Goal: Transaction & Acquisition: Purchase product/service

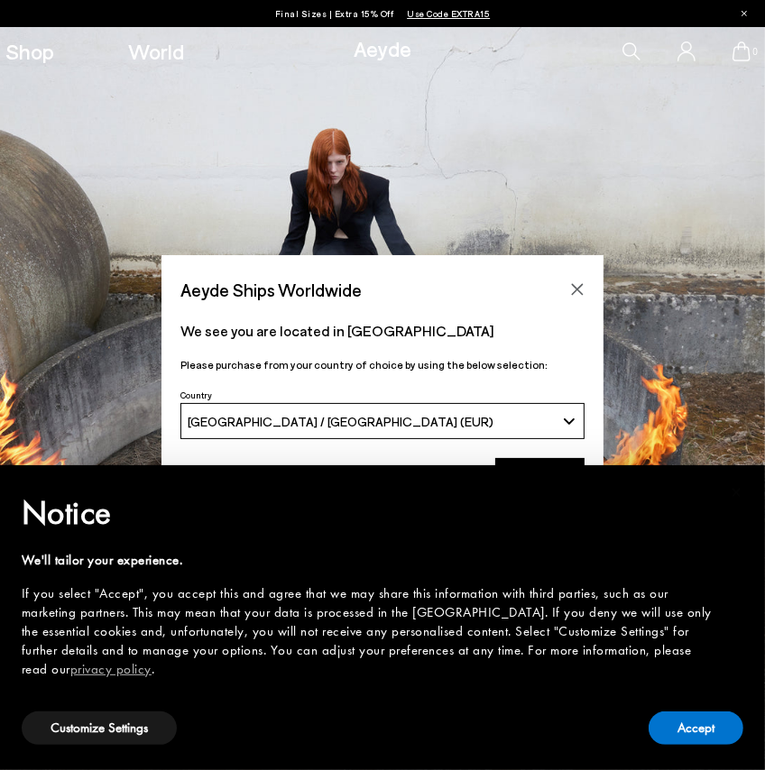
click at [663, 708] on div "Accept" at bounding box center [695, 728] width 95 height 41
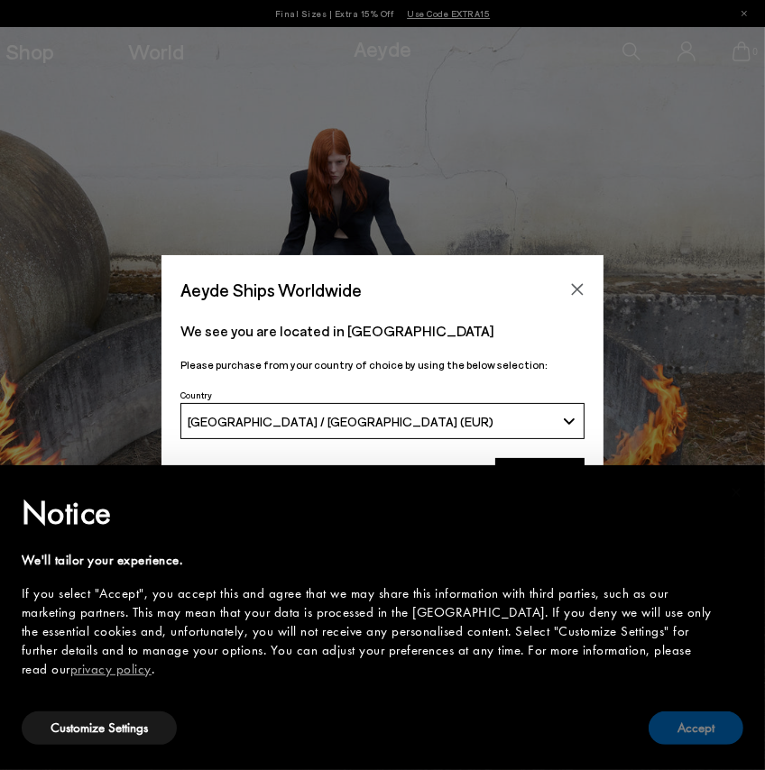
click at [682, 722] on button "Accept" at bounding box center [695, 728] width 95 height 33
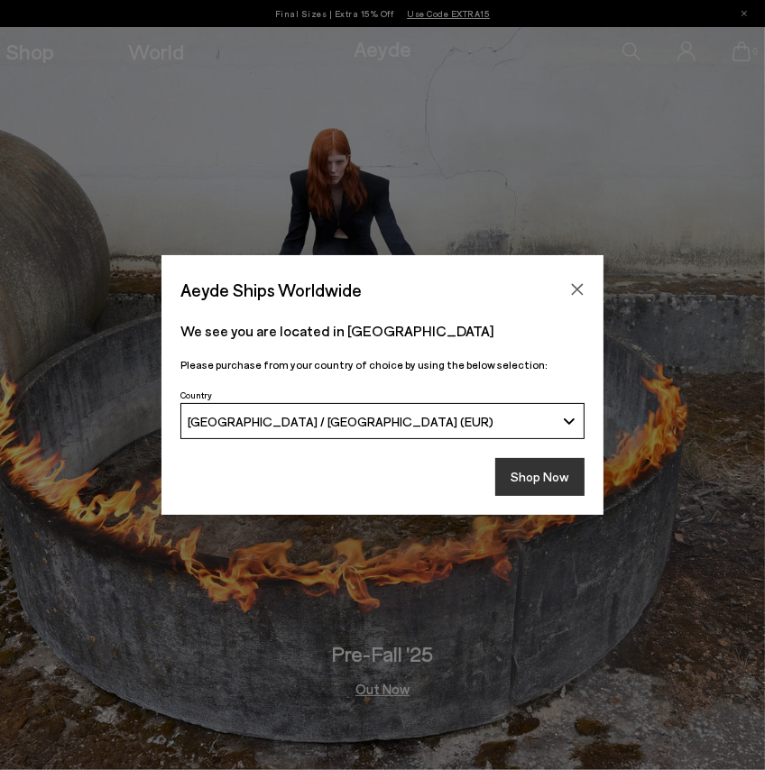
click at [555, 483] on button "Shop Now" at bounding box center [539, 477] width 89 height 38
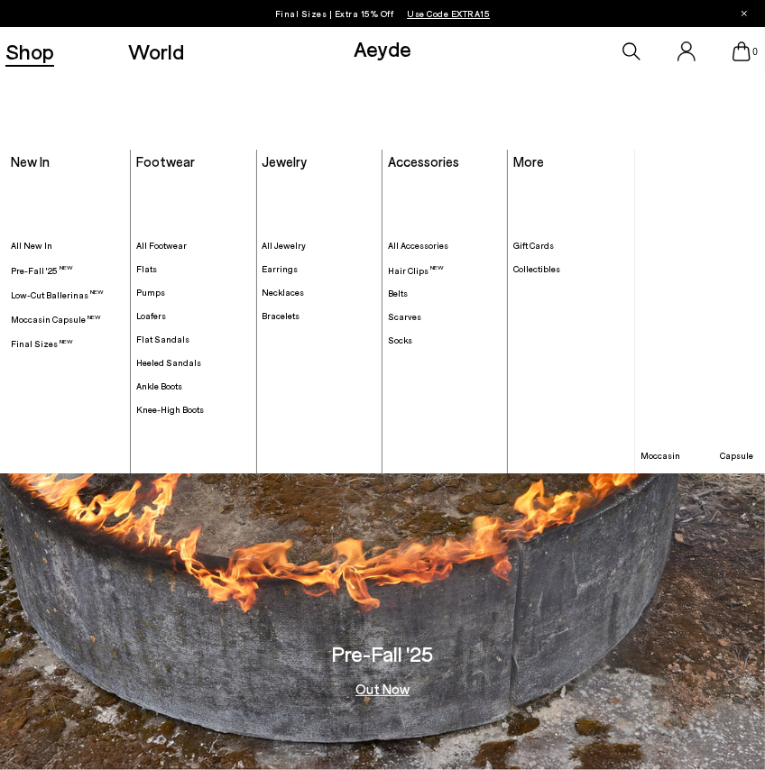
drag, startPoint x: 0, startPoint y: 0, endPoint x: 40, endPoint y: 53, distance: 66.4
click at [40, 53] on link "Shop" at bounding box center [29, 52] width 49 height 22
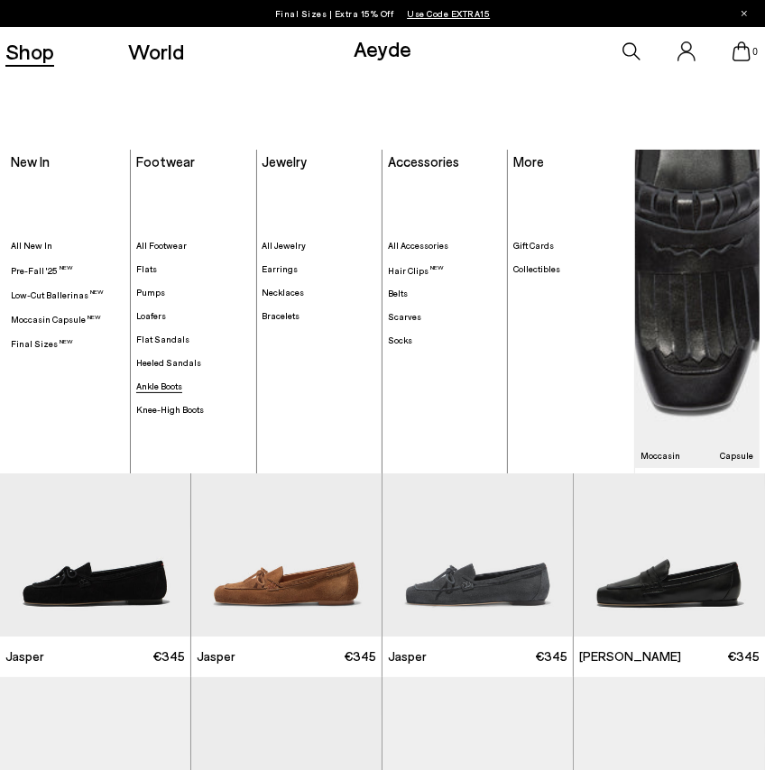
click at [173, 382] on span "Ankle Boots" at bounding box center [159, 386] width 46 height 11
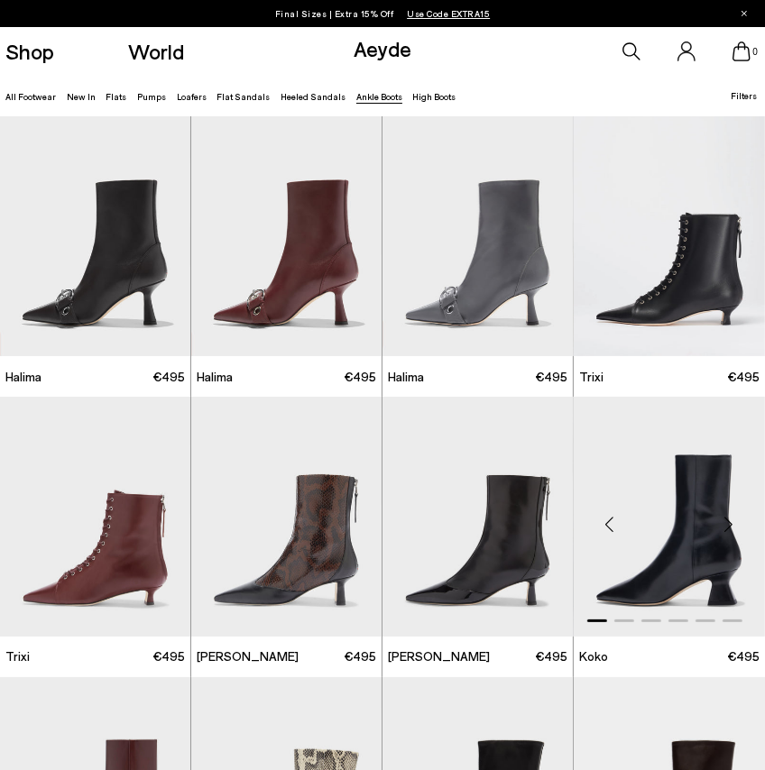
click at [721, 522] on div "Next slide" at bounding box center [729, 524] width 54 height 54
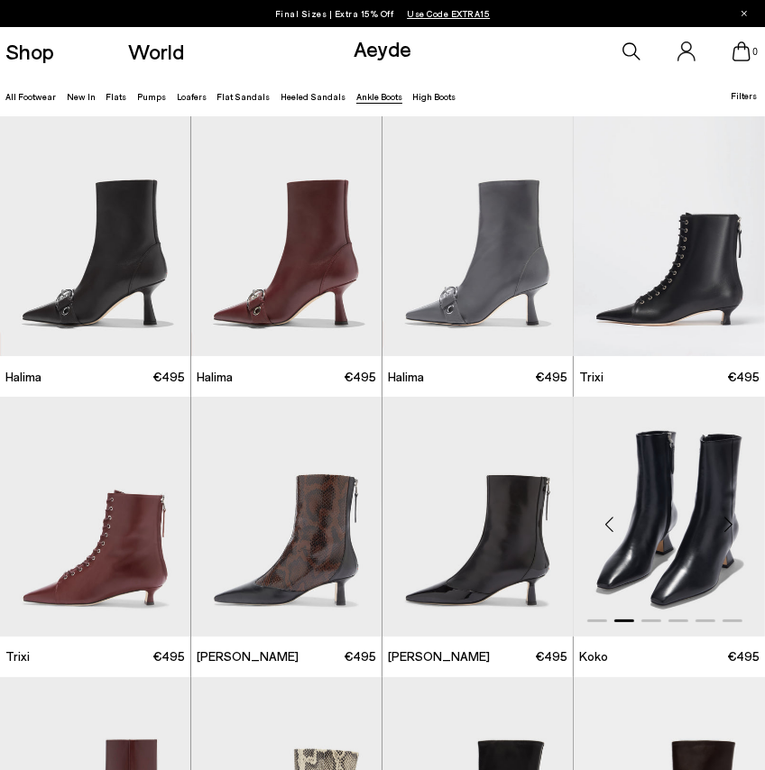
click at [728, 525] on div "Next slide" at bounding box center [729, 524] width 54 height 54
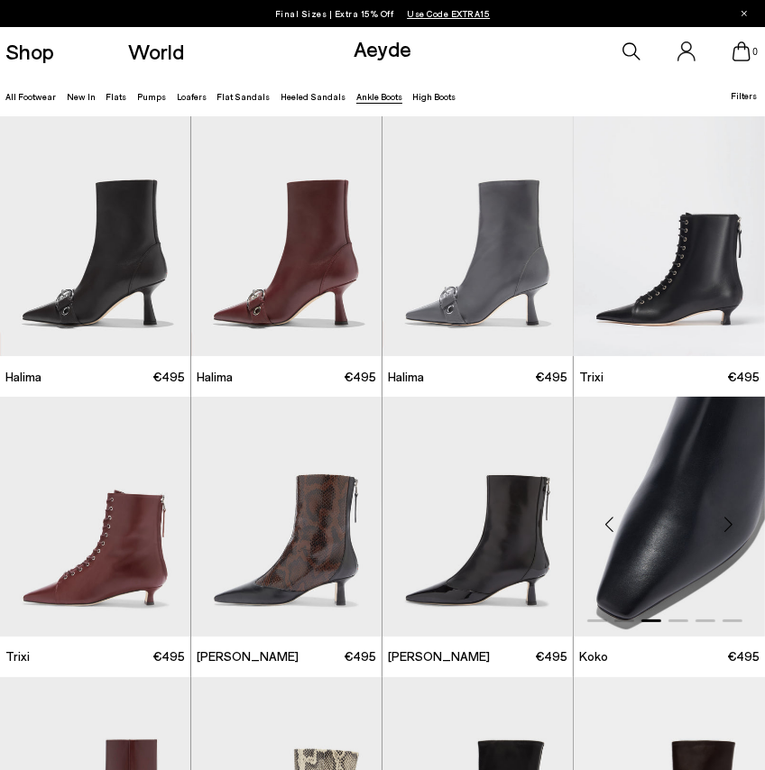
click at [728, 525] on div "Next slide" at bounding box center [729, 524] width 54 height 54
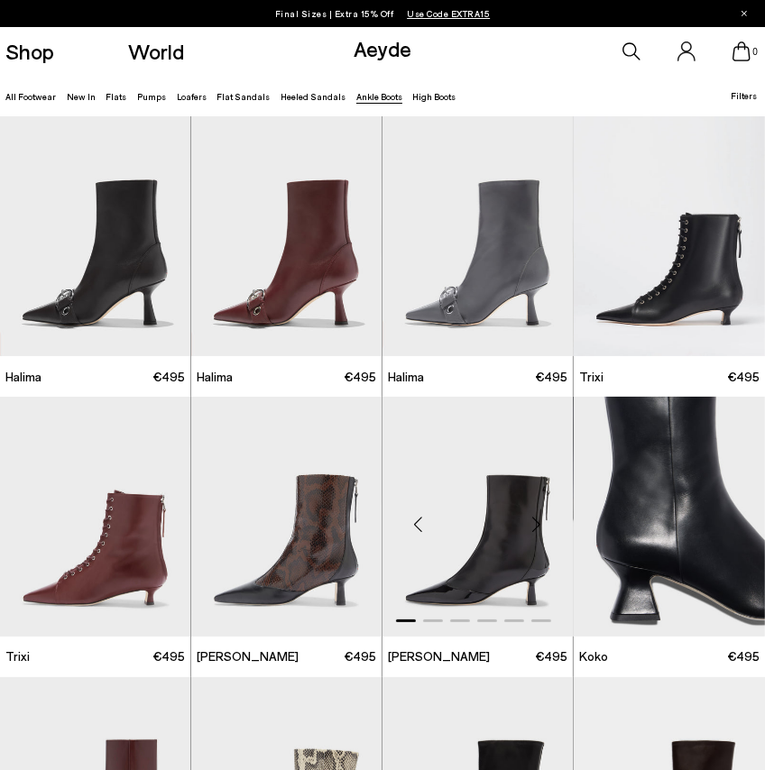
click at [534, 528] on div "Next slide" at bounding box center [537, 524] width 54 height 54
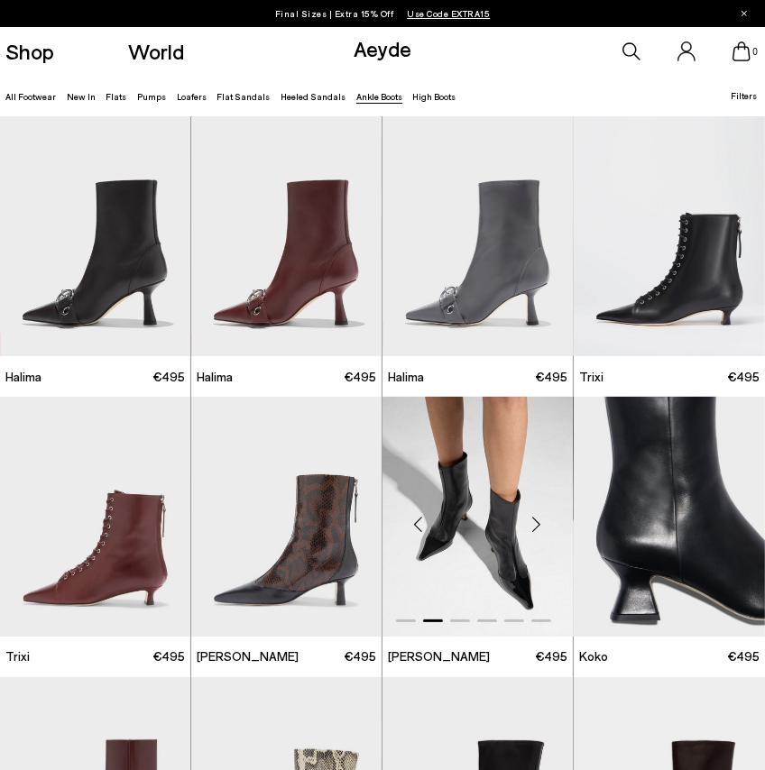
click at [535, 528] on div "Next slide" at bounding box center [537, 524] width 54 height 54
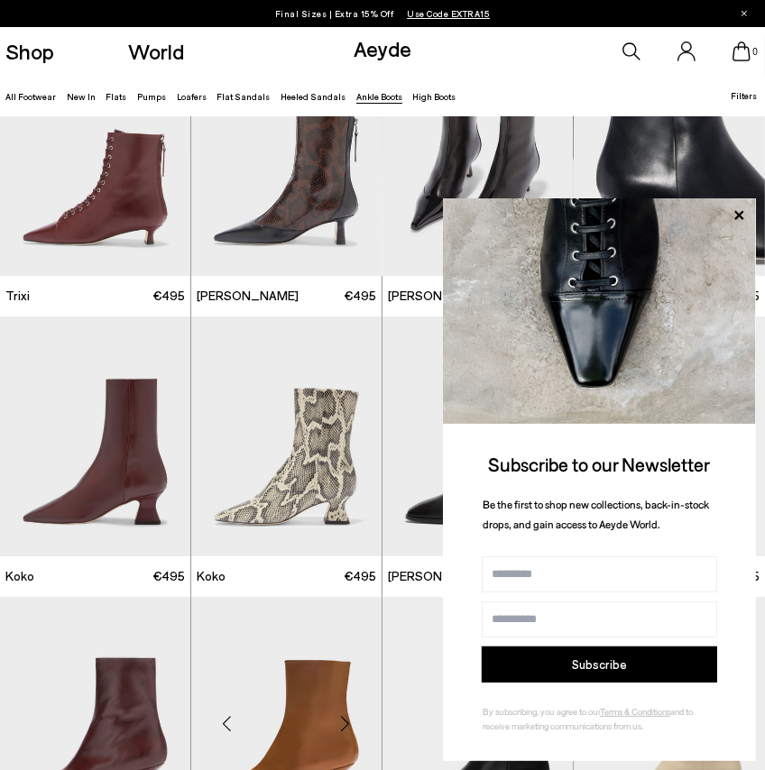
scroll to position [631, 0]
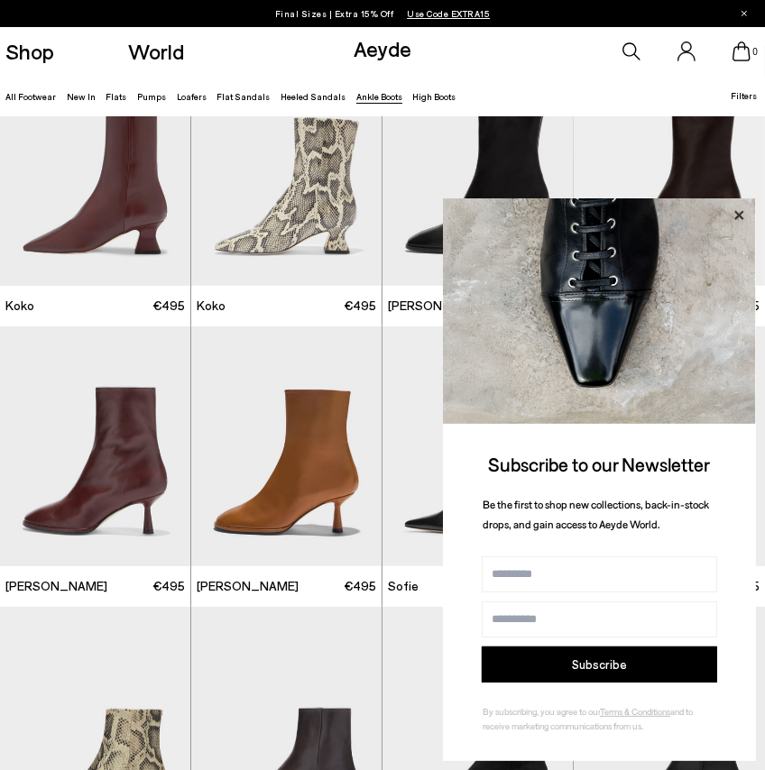
click at [736, 214] on icon at bounding box center [738, 215] width 23 height 23
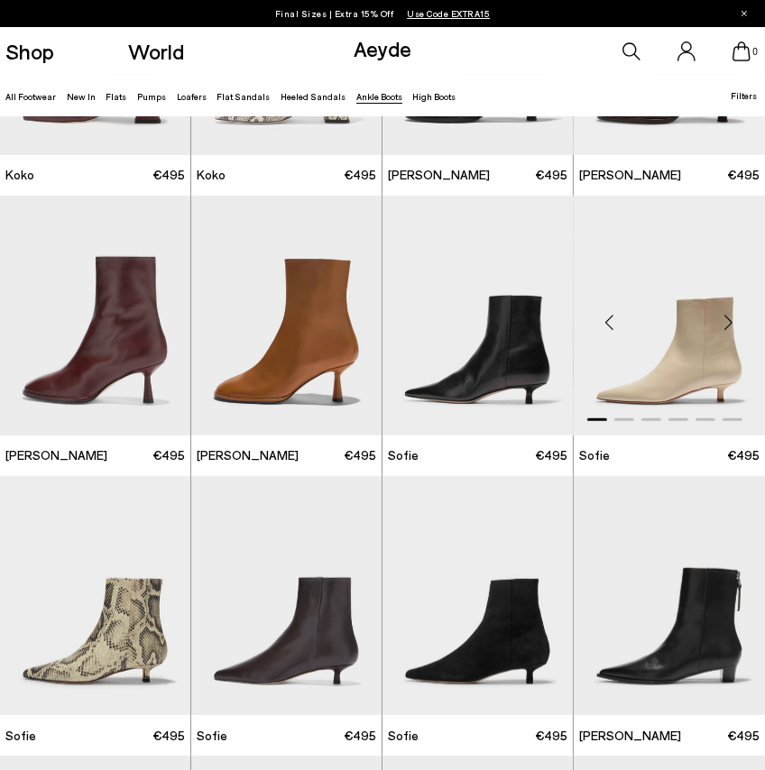
scroll to position [812, 0]
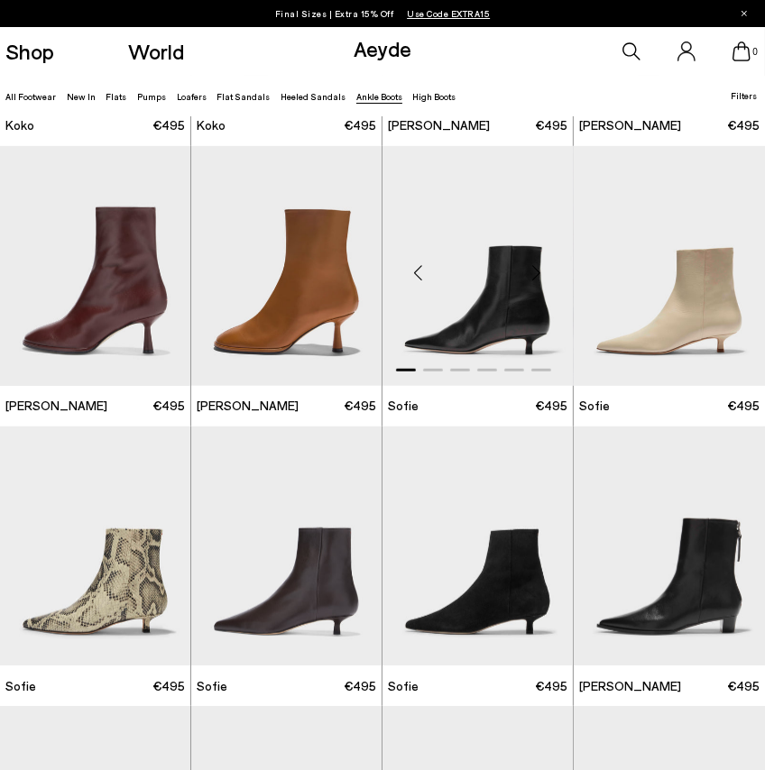
click at [548, 283] on div "Next slide" at bounding box center [537, 273] width 54 height 54
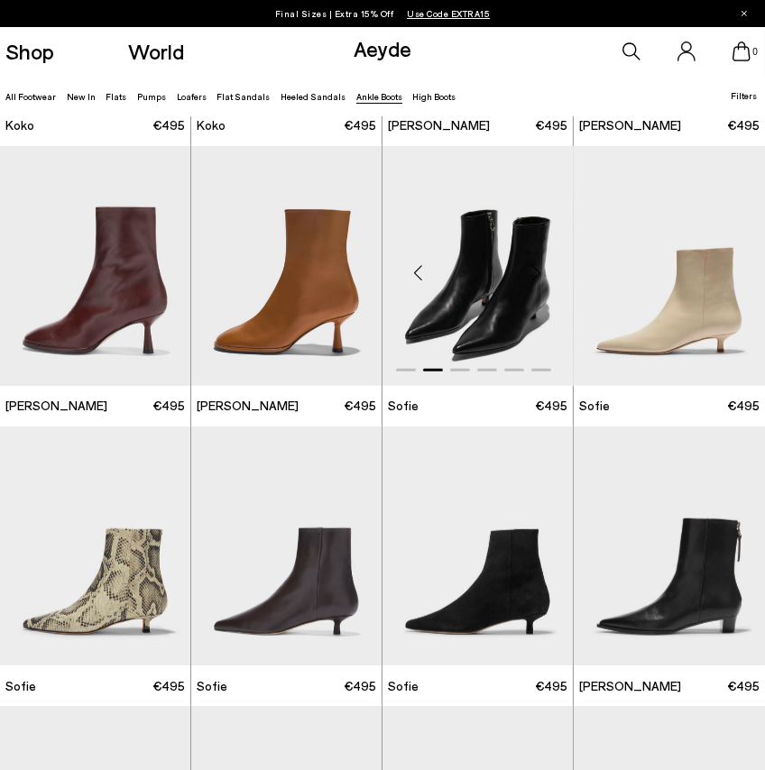
click at [548, 283] on div "Next slide" at bounding box center [537, 273] width 54 height 54
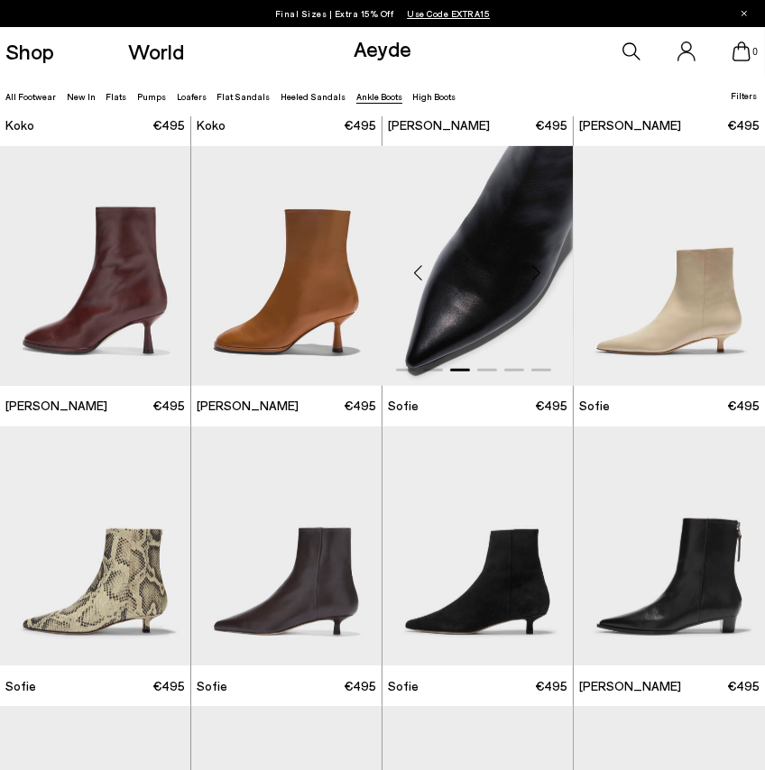
click at [548, 283] on div "Next slide" at bounding box center [537, 273] width 54 height 54
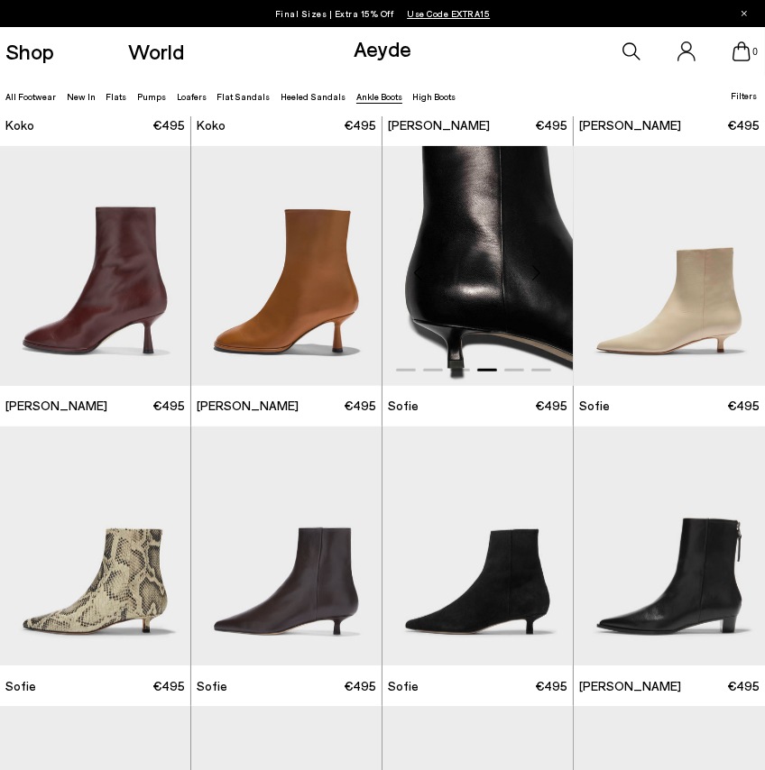
click at [548, 283] on div "Next slide" at bounding box center [537, 273] width 54 height 54
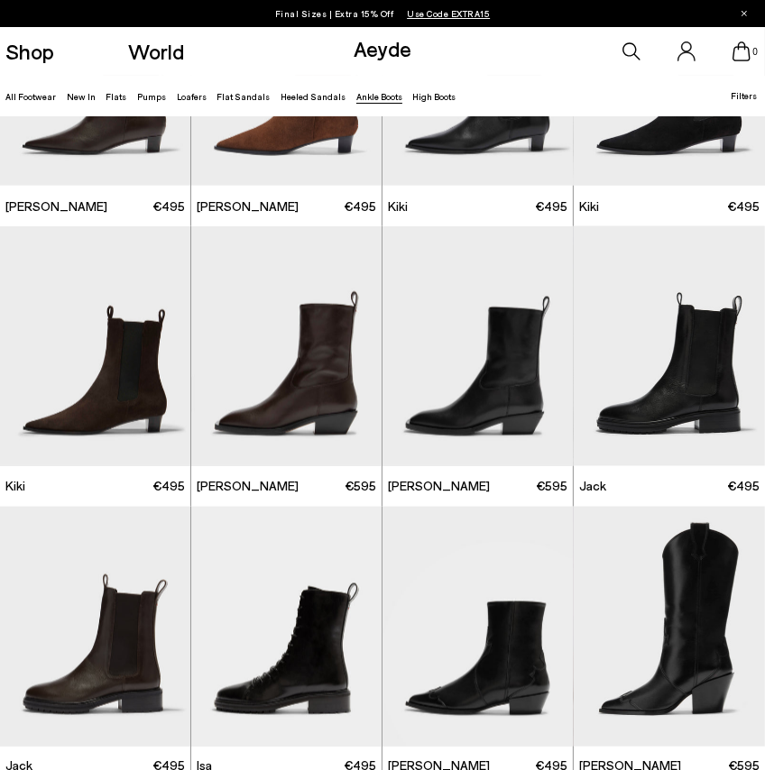
scroll to position [1353, 0]
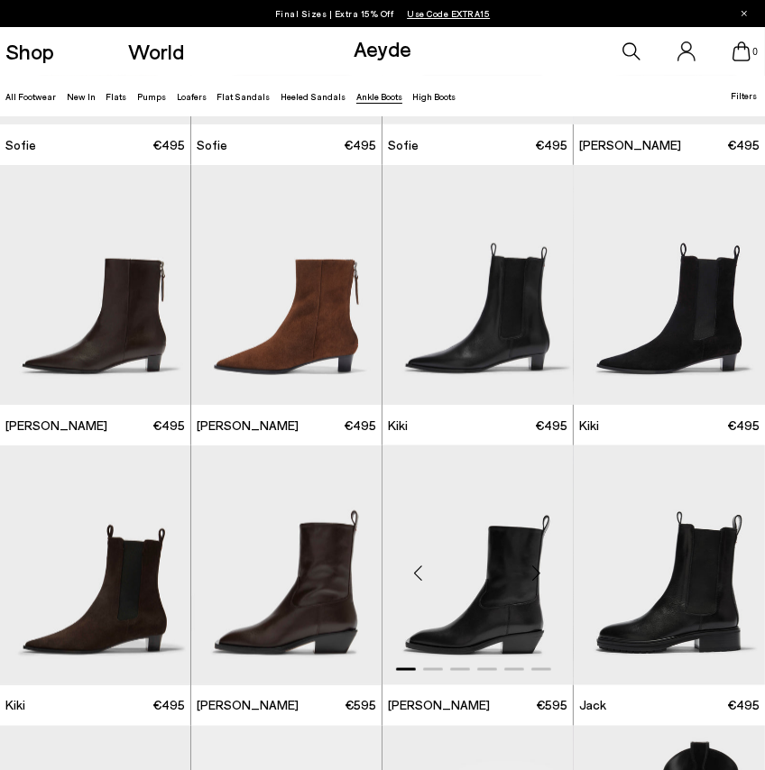
click at [537, 574] on div "Next slide" at bounding box center [537, 573] width 54 height 54
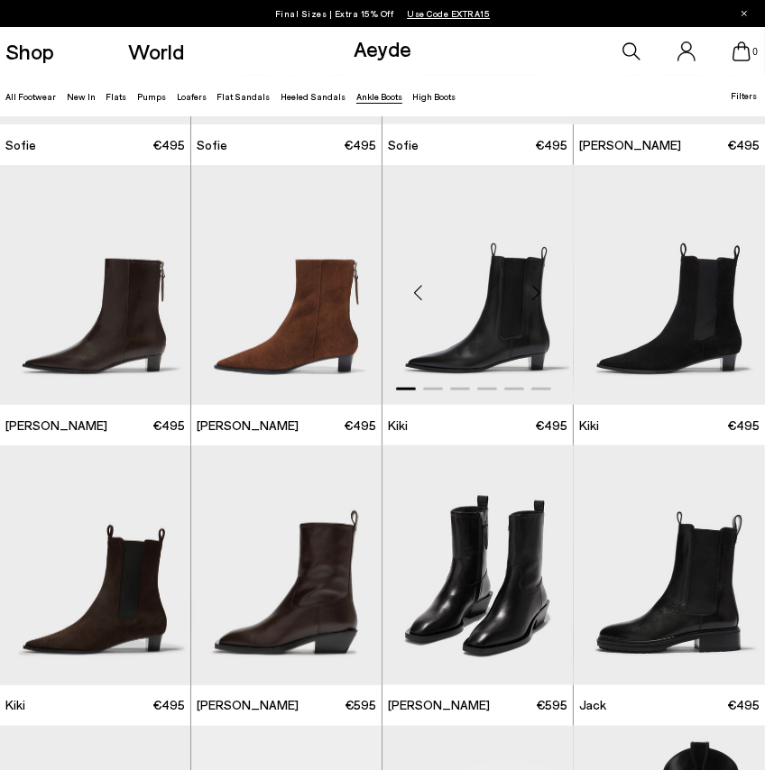
click at [543, 304] on div "Next slide" at bounding box center [537, 292] width 54 height 54
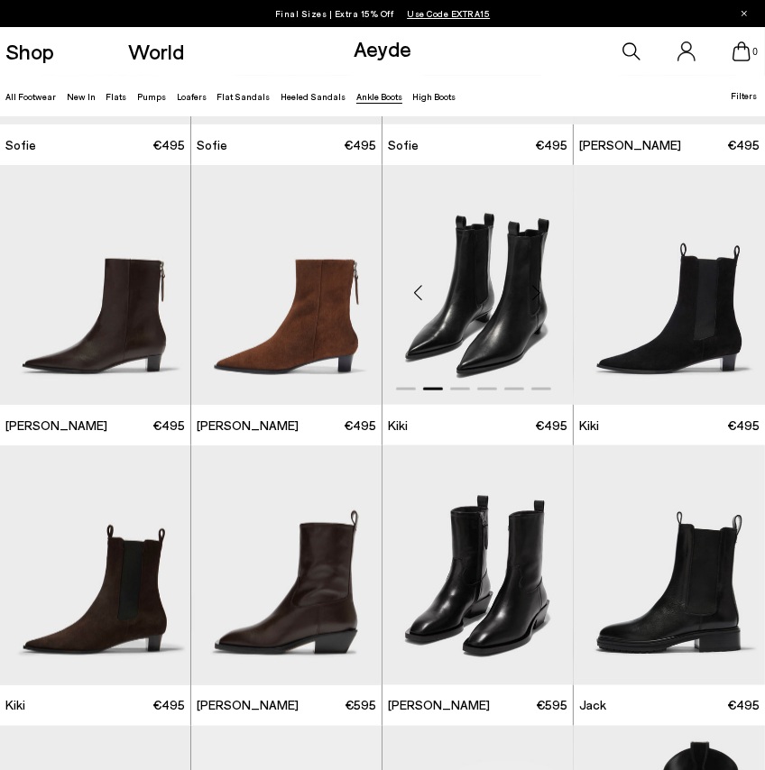
click at [543, 304] on div "Next slide" at bounding box center [537, 292] width 54 height 54
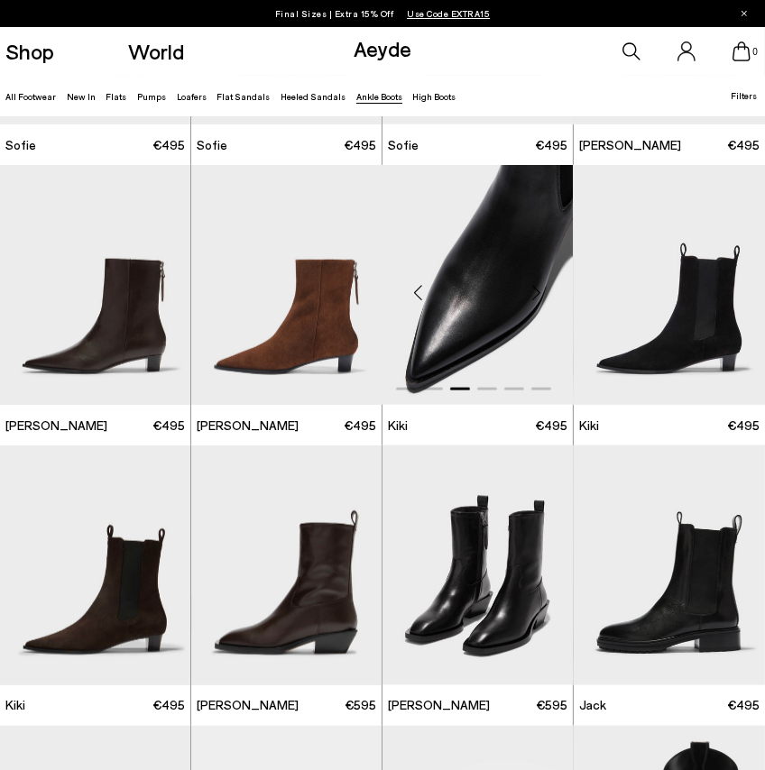
click at [543, 304] on div "Next slide" at bounding box center [537, 292] width 54 height 54
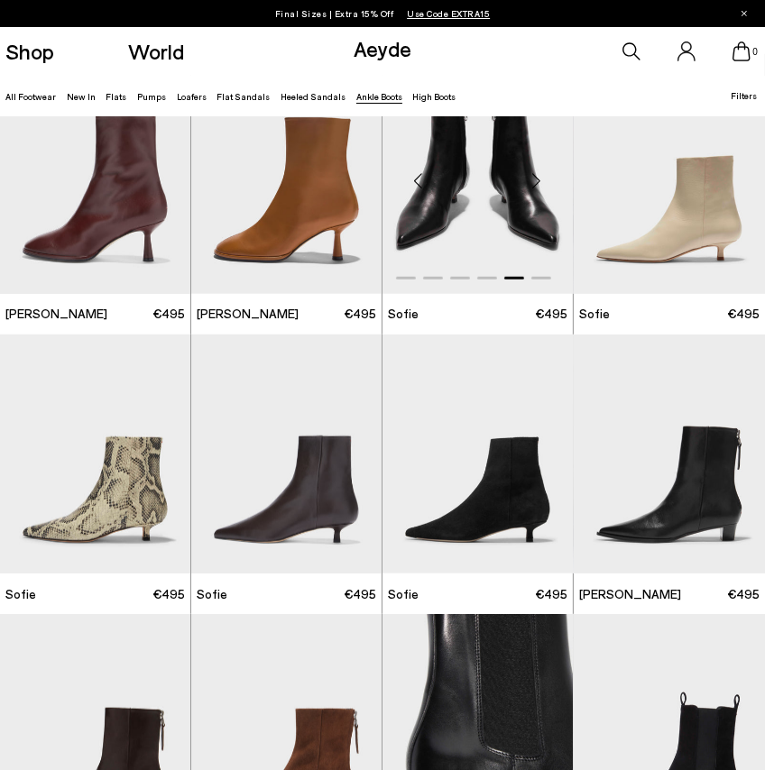
scroll to position [902, 0]
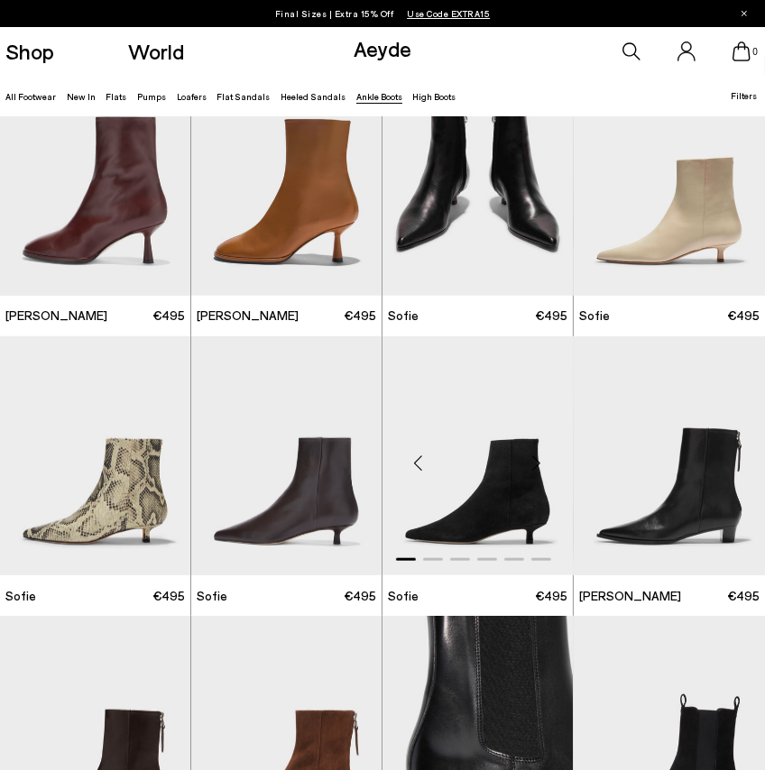
click at [537, 466] on div "Next slide" at bounding box center [537, 463] width 54 height 54
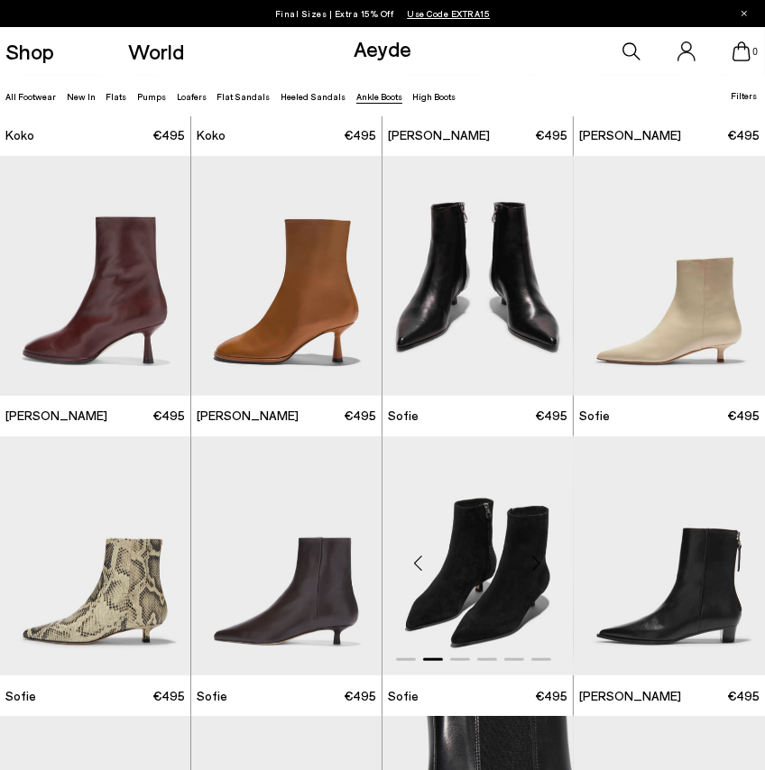
scroll to position [631, 0]
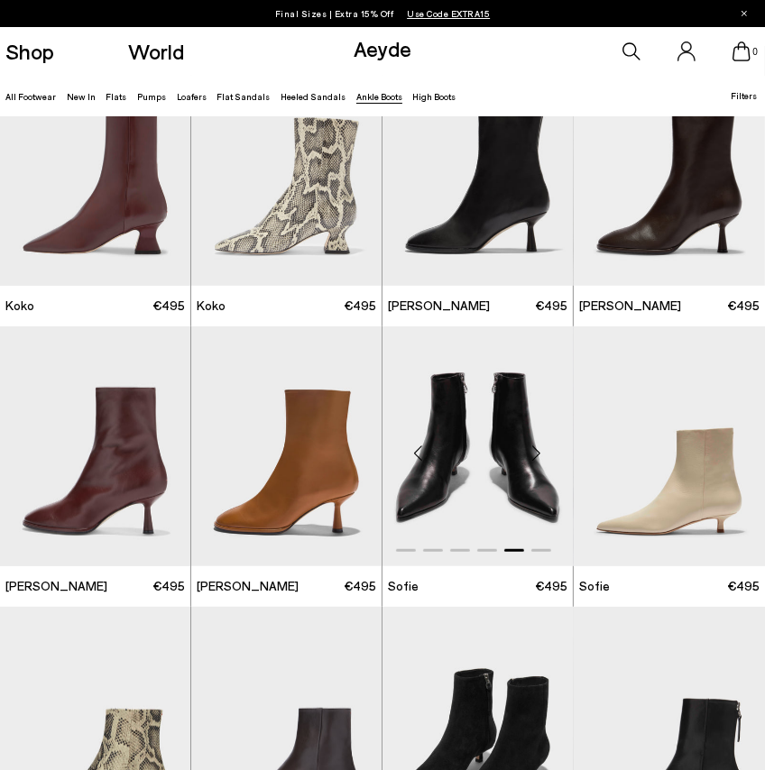
click at [523, 471] on div "Next slide" at bounding box center [537, 454] width 54 height 54
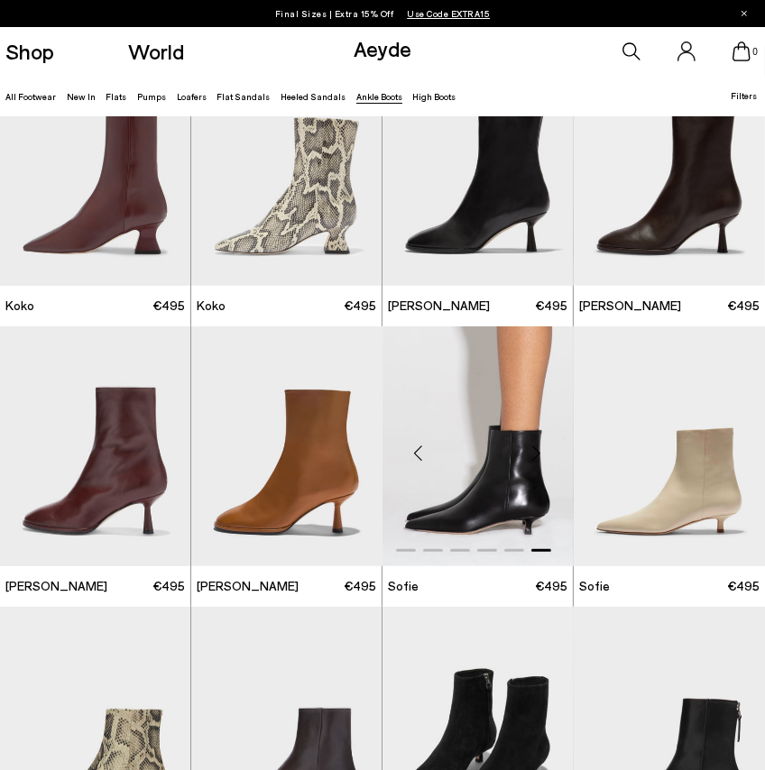
click at [475, 493] on img "6 / 6" at bounding box center [477, 446] width 190 height 240
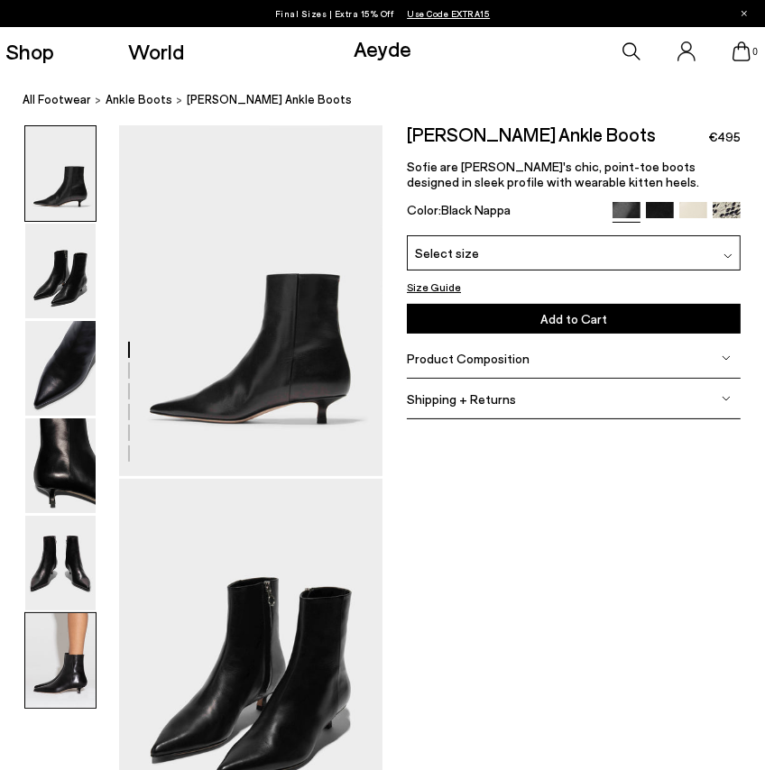
click at [54, 668] on img at bounding box center [60, 660] width 70 height 95
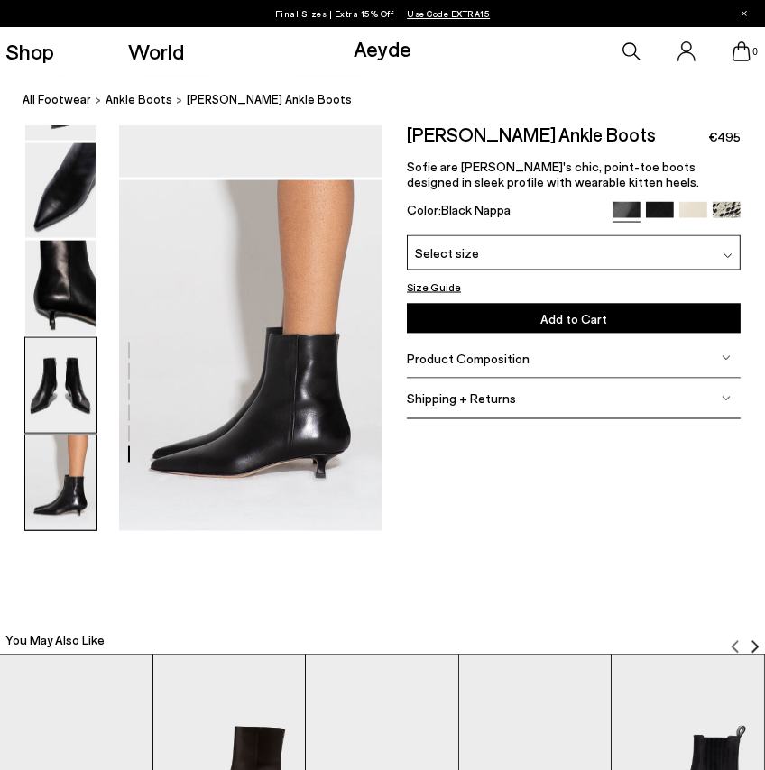
click at [43, 379] on img at bounding box center [60, 385] width 70 height 95
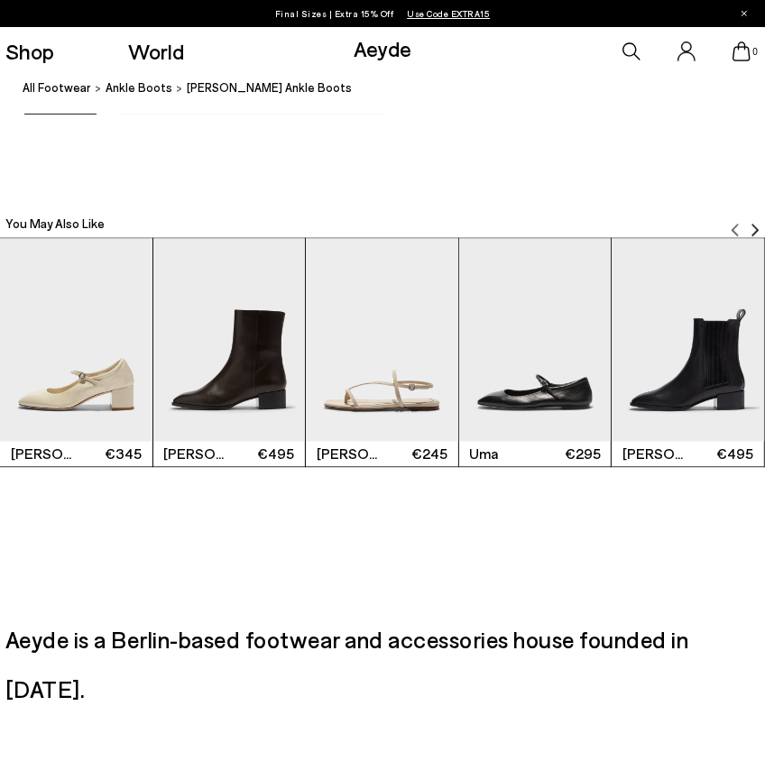
scroll to position [2138, 0]
